Goal: Information Seeking & Learning: Learn about a topic

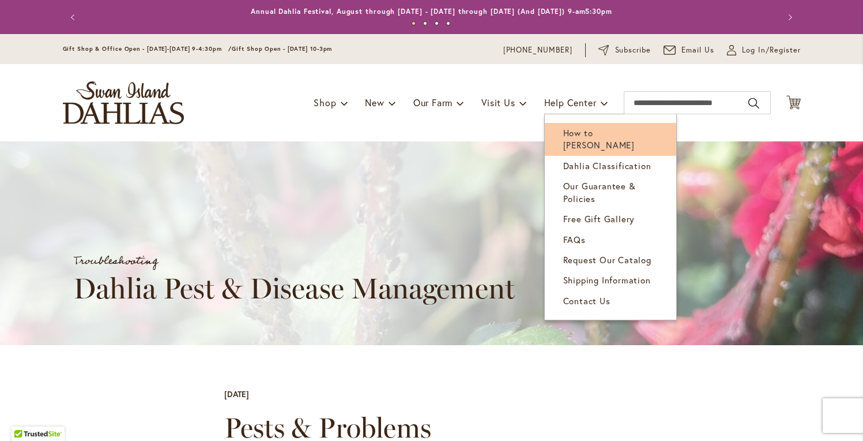
click at [597, 129] on span "How to [PERSON_NAME]" at bounding box center [599, 139] width 72 height 24
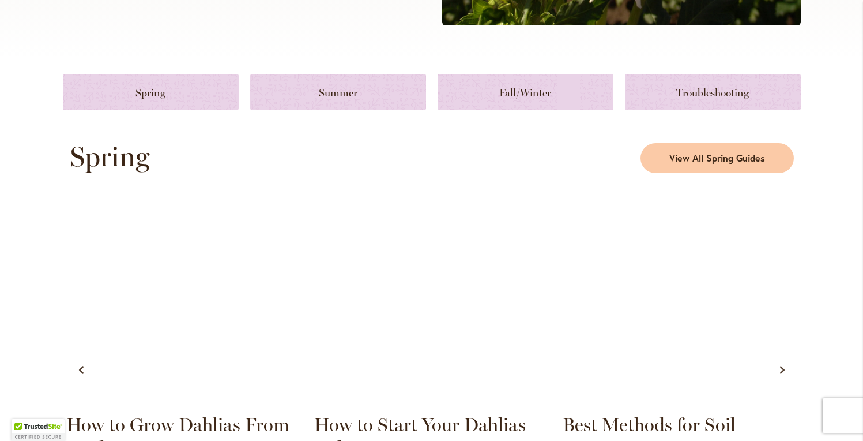
scroll to position [498, 0]
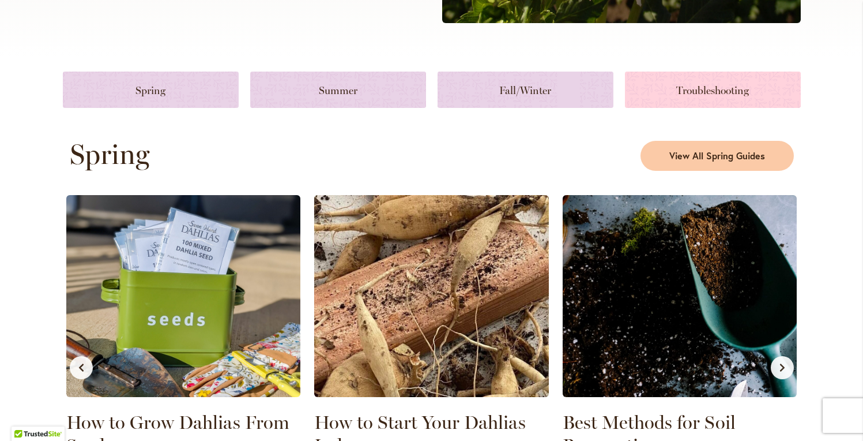
click at [661, 90] on link at bounding box center [713, 90] width 176 height 36
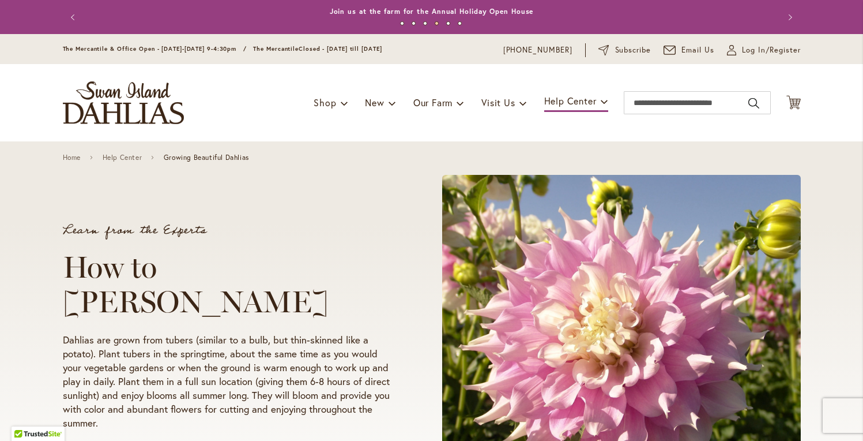
scroll to position [8, 0]
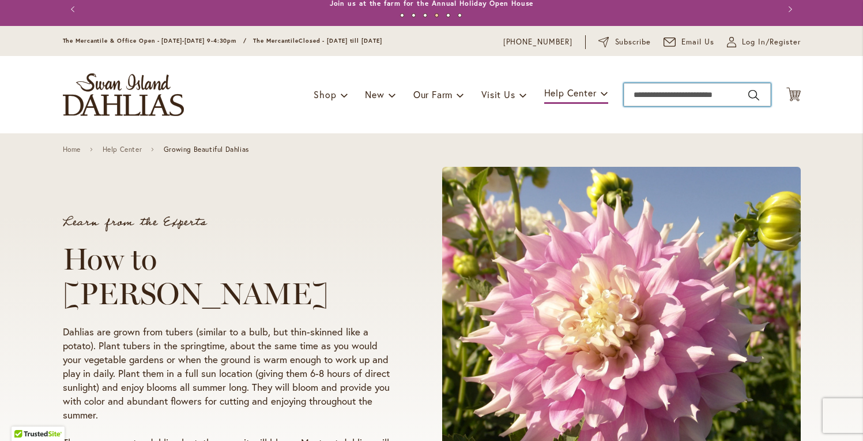
click at [642, 93] on input "Search" at bounding box center [697, 94] width 147 height 23
click at [754, 94] on button "Search" at bounding box center [754, 95] width 10 height 18
type input "**********"
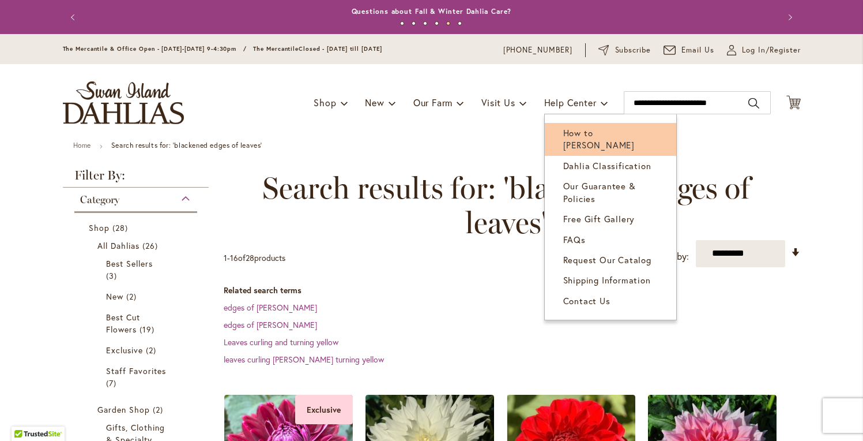
click at [566, 127] on span "How to [PERSON_NAME]" at bounding box center [599, 139] width 72 height 24
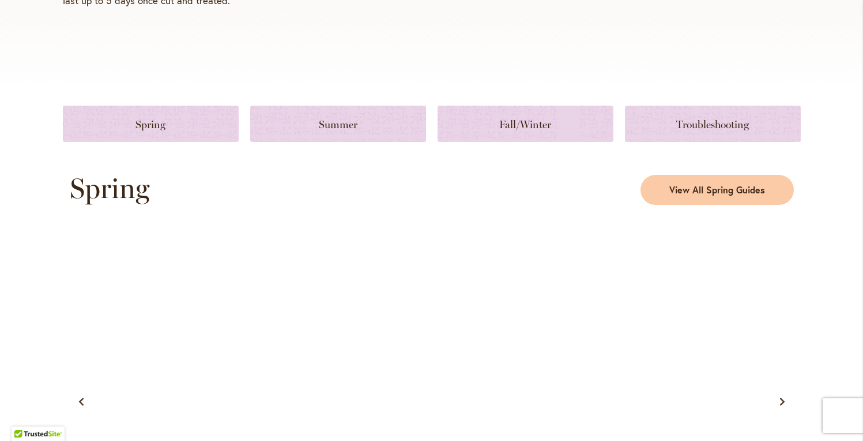
scroll to position [486, 0]
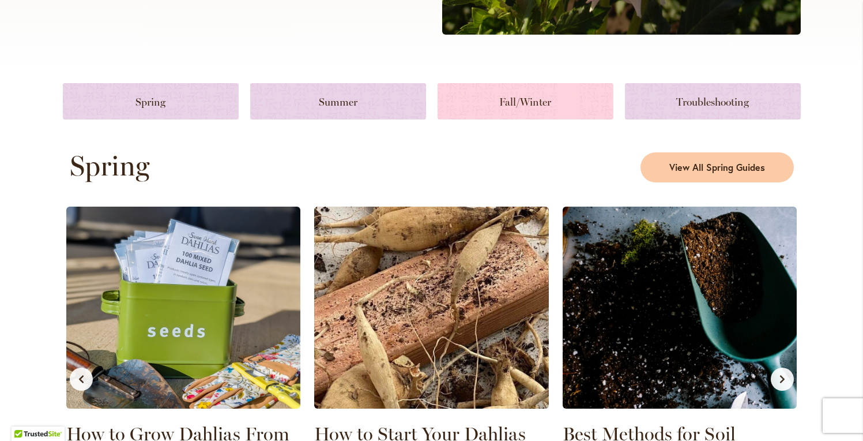
click at [539, 97] on link at bounding box center [526, 101] width 176 height 36
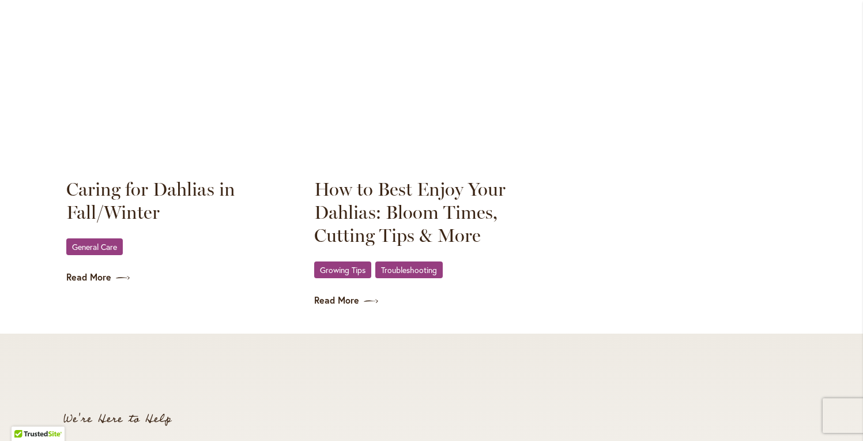
scroll to position [1666, 0]
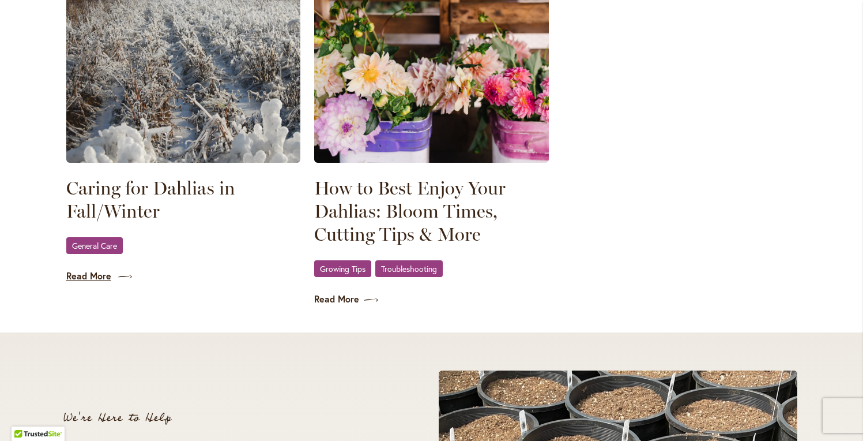
click at [89, 274] on link "Read More" at bounding box center [183, 275] width 235 height 13
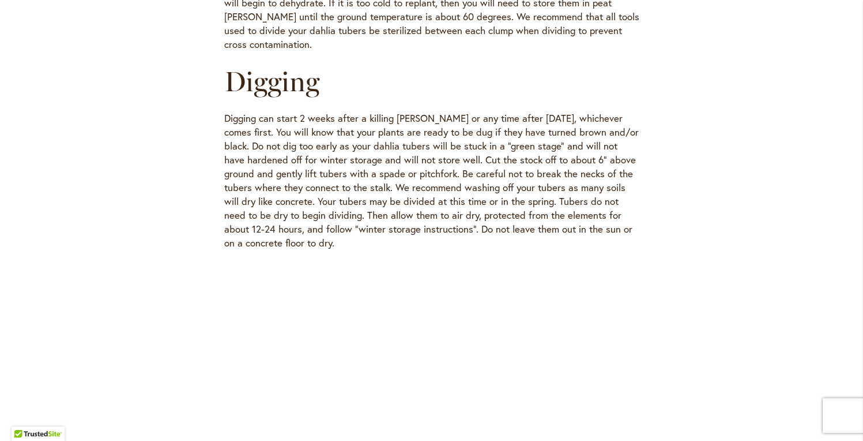
scroll to position [1288, 0]
